Goal: Task Accomplishment & Management: Manage account settings

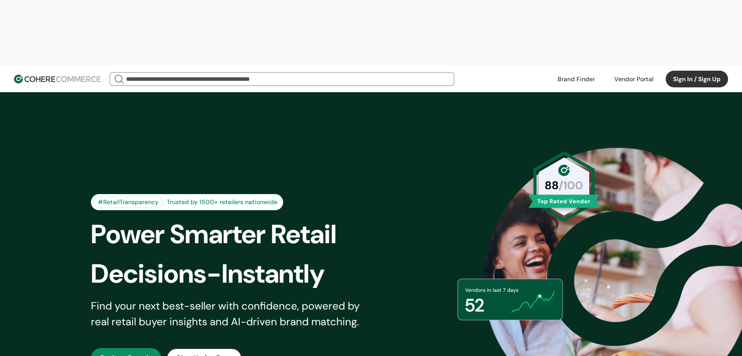
click at [271, 114] on div "#RetailTransparency Trusted by 1500+ retailers nationwide Power Smarter Retail …" at bounding box center [371, 281] width 604 height 334
click at [677, 71] on button "Sign In / Sign Up" at bounding box center [697, 79] width 62 height 17
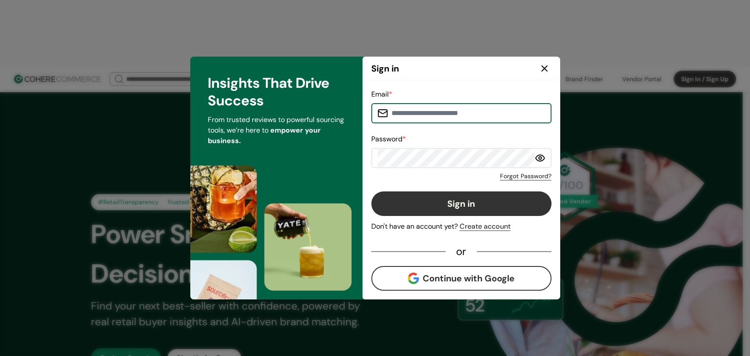
click at [477, 114] on input at bounding box center [466, 114] width 157 height 18
click at [425, 108] on input at bounding box center [466, 114] width 157 height 18
drag, startPoint x: 423, startPoint y: 110, endPoint x: 398, endPoint y: 112, distance: 25.6
click at [398, 112] on input at bounding box center [466, 114] width 157 height 18
click at [402, 111] on input at bounding box center [466, 114] width 157 height 18
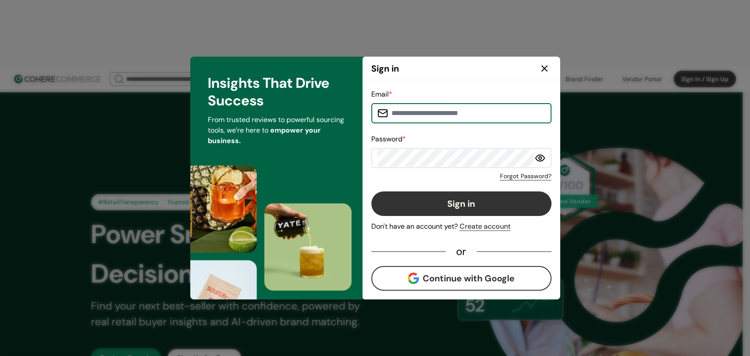
click at [404, 110] on input at bounding box center [466, 114] width 157 height 18
click at [448, 105] on input at bounding box center [466, 114] width 157 height 18
paste input "**********"
type input "**********"
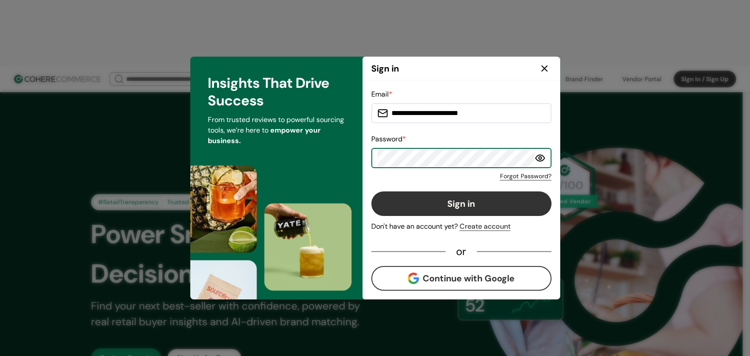
click at [437, 201] on button "Sign in" at bounding box center [461, 203] width 180 height 25
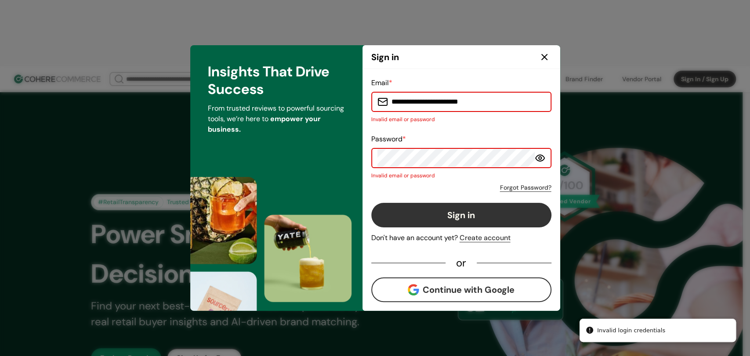
click at [538, 158] on icon at bounding box center [540, 158] width 11 height 11
click at [538, 158] on line at bounding box center [539, 158] width 9 height 9
click at [329, 159] on div "**********" at bounding box center [375, 178] width 370 height 266
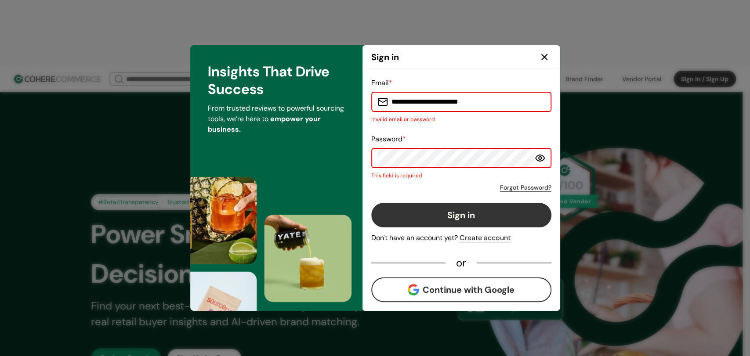
click at [462, 124] on div "**********" at bounding box center [461, 190] width 180 height 224
click at [521, 190] on link "Forgot Password?" at bounding box center [525, 187] width 51 height 9
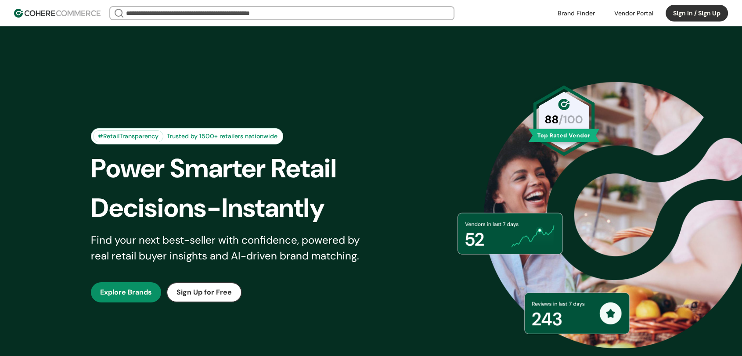
click at [696, 14] on button "Sign In / Sign Up" at bounding box center [697, 13] width 62 height 17
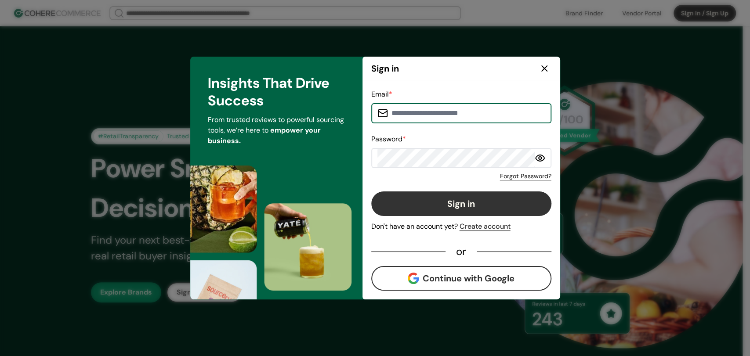
click at [455, 110] on input at bounding box center [466, 114] width 157 height 18
click at [517, 181] on div "Email * Password * Forgot Password? Sign in Don't have an account yet? Create a…" at bounding box center [461, 190] width 180 height 202
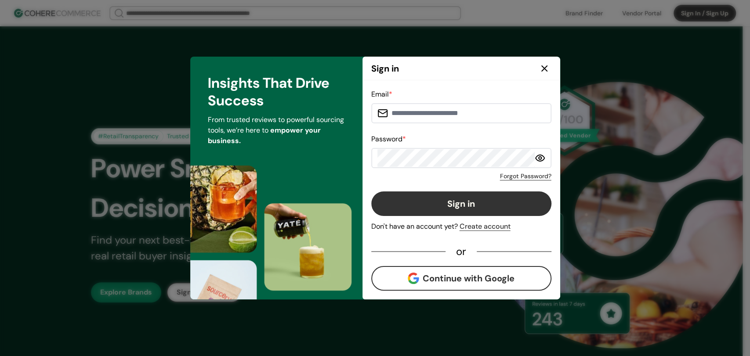
click at [517, 180] on link "Forgot Password?" at bounding box center [525, 176] width 51 height 9
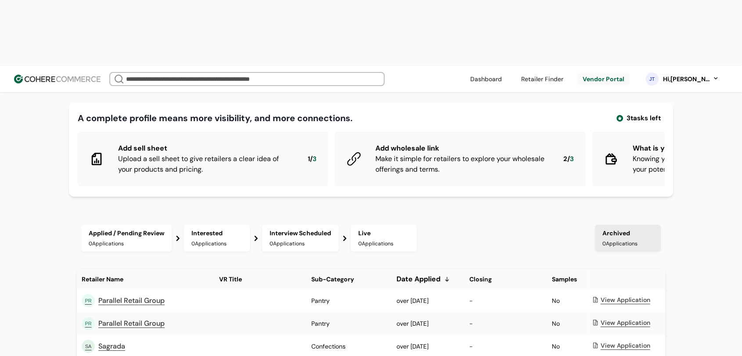
click at [701, 75] on div "Hi, Jean Test" at bounding box center [686, 79] width 48 height 9
click at [661, 139] on link at bounding box center [679, 144] width 126 height 22
